Goal: Find contact information: Find contact information

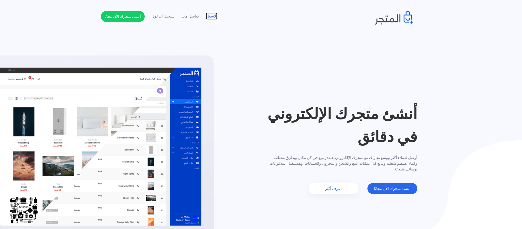
click at [213, 17] on link "الاسعار" at bounding box center [212, 16] width 12 height 6
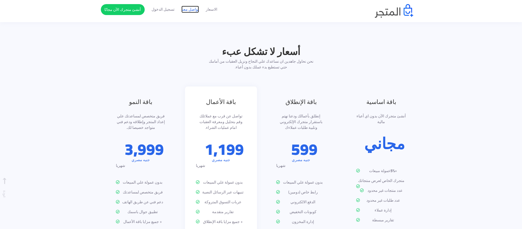
click at [195, 12] on link "تواصل معنا" at bounding box center [190, 10] width 18 height 6
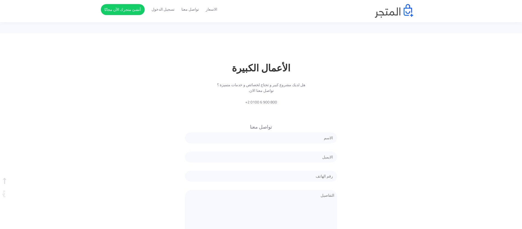
scroll to position [828, 0]
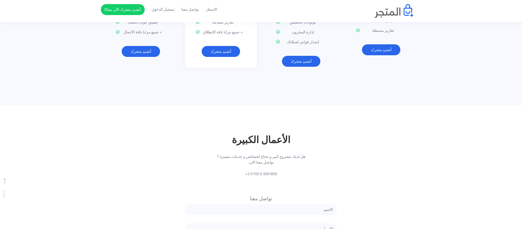
click at [263, 171] on span "+2 0100 6 900 800" at bounding box center [260, 174] width 89 height 6
copy div "+2 0100 6 900 800"
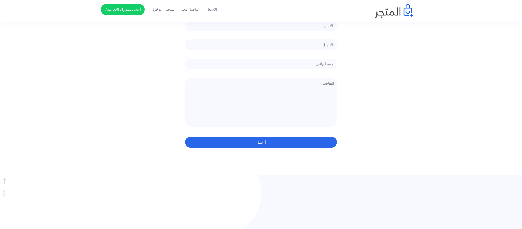
scroll to position [1124, 0]
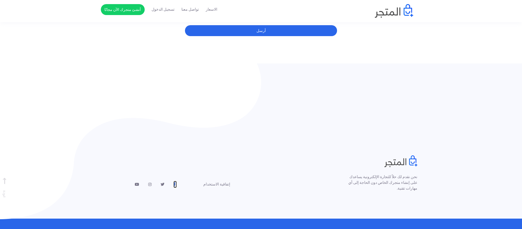
click at [174, 183] on icon at bounding box center [174, 185] width 2 height 4
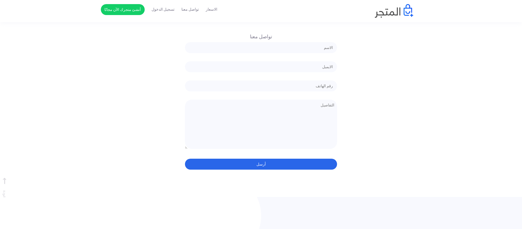
scroll to position [861, 0]
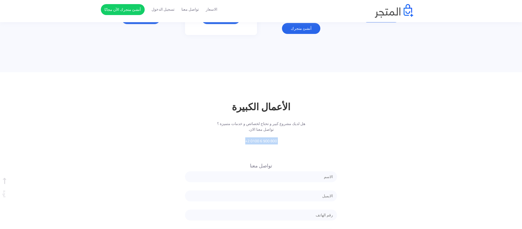
copy div "+2 0100 6 900 800"
